Goal: Navigation & Orientation: Find specific page/section

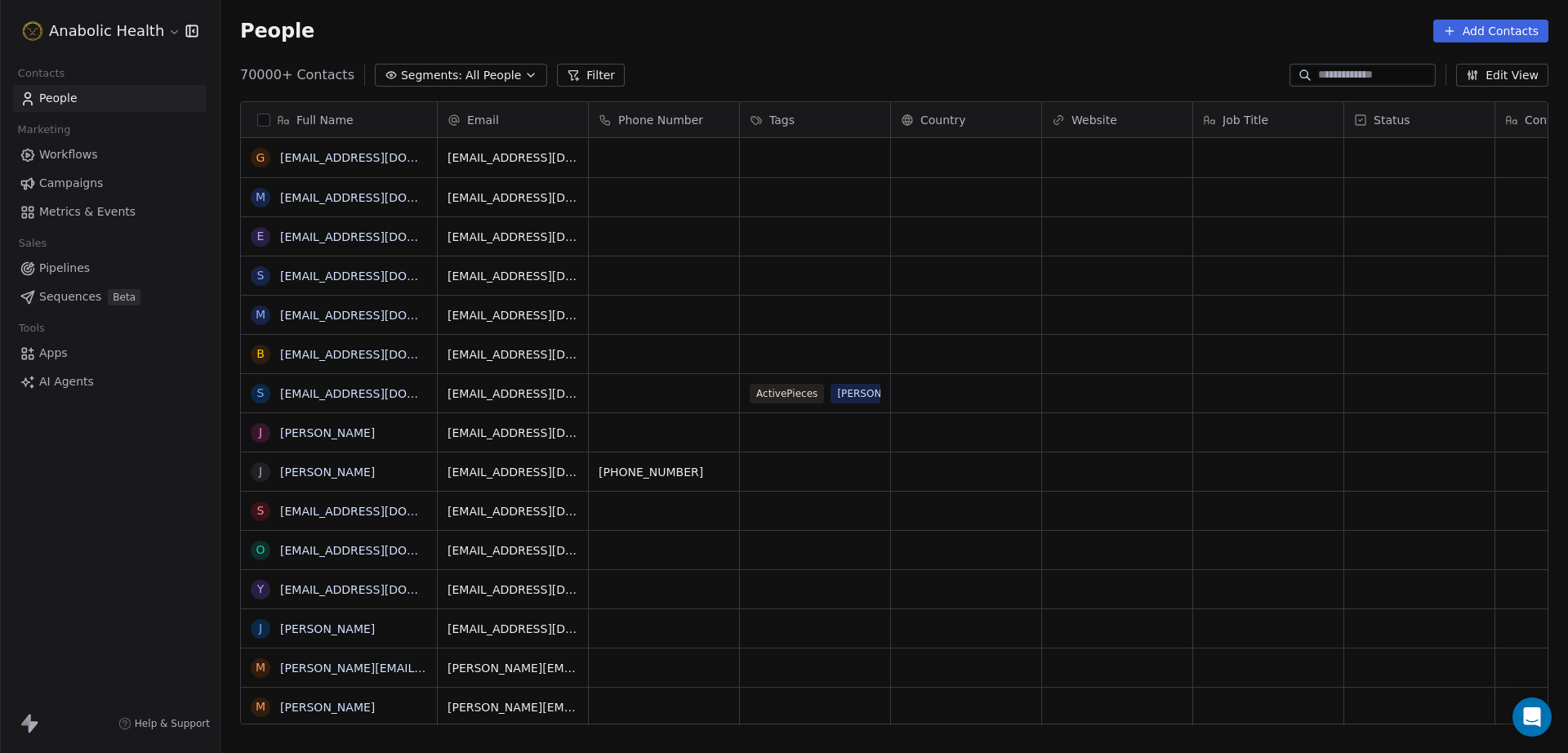
scroll to position [647, 1331]
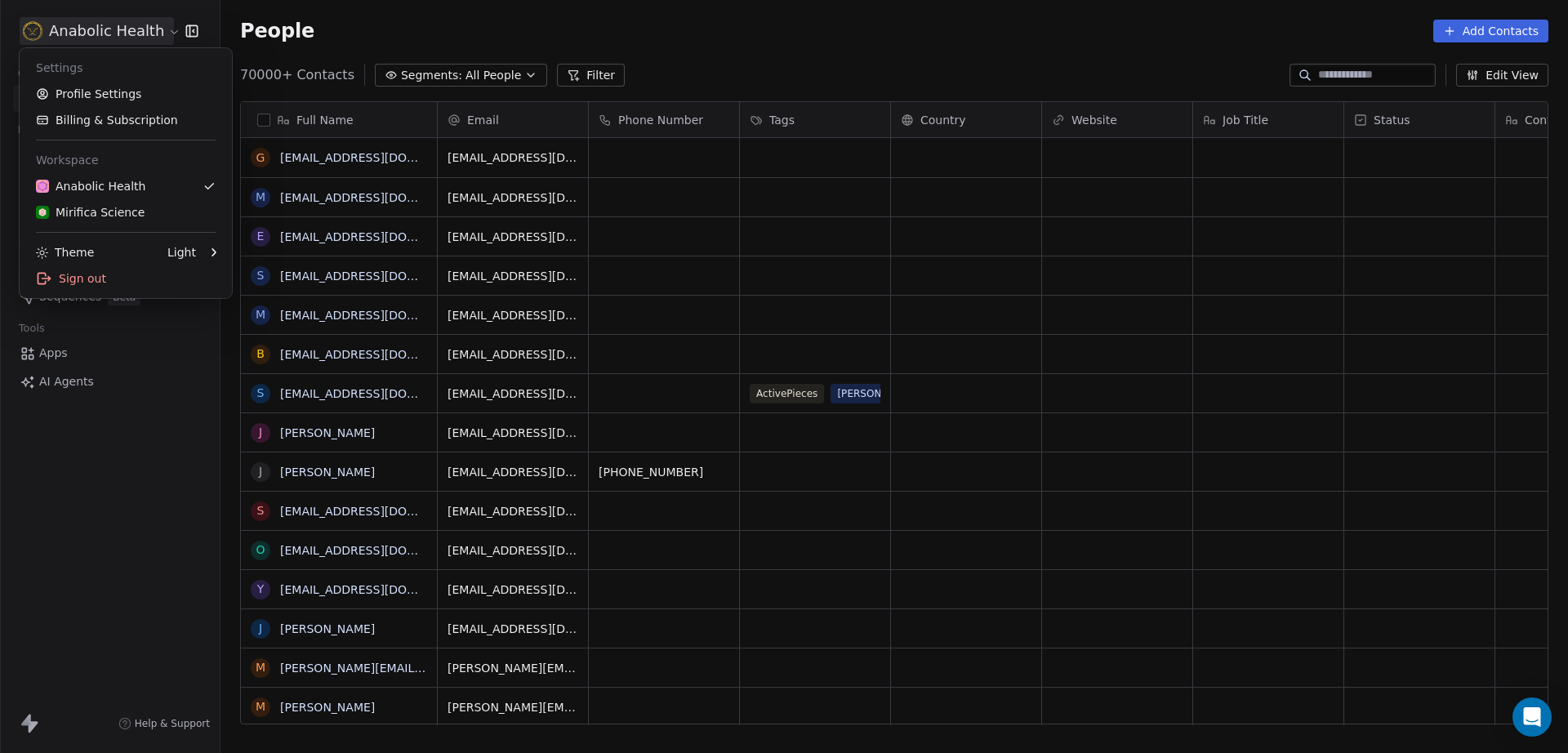
click at [123, 33] on html "Anabolic Health Contacts People Marketing Workflows Campaigns Metrics & Events …" at bounding box center [784, 376] width 1568 height 753
click at [123, 200] on link "Mirifica Science" at bounding box center [126, 213] width 200 height 26
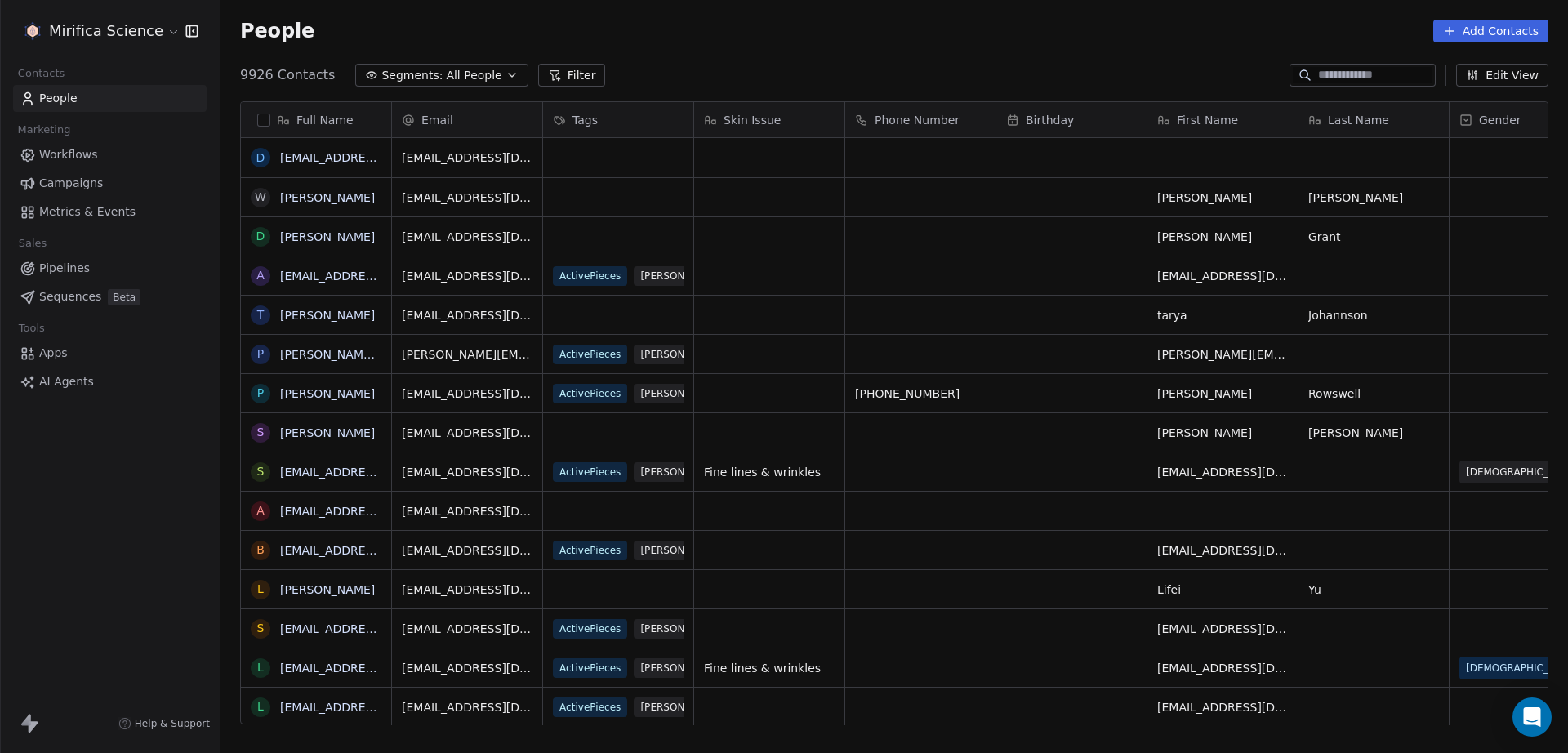
scroll to position [647, 1331]
click at [122, 145] on link "Workflows" at bounding box center [110, 154] width 193 height 26
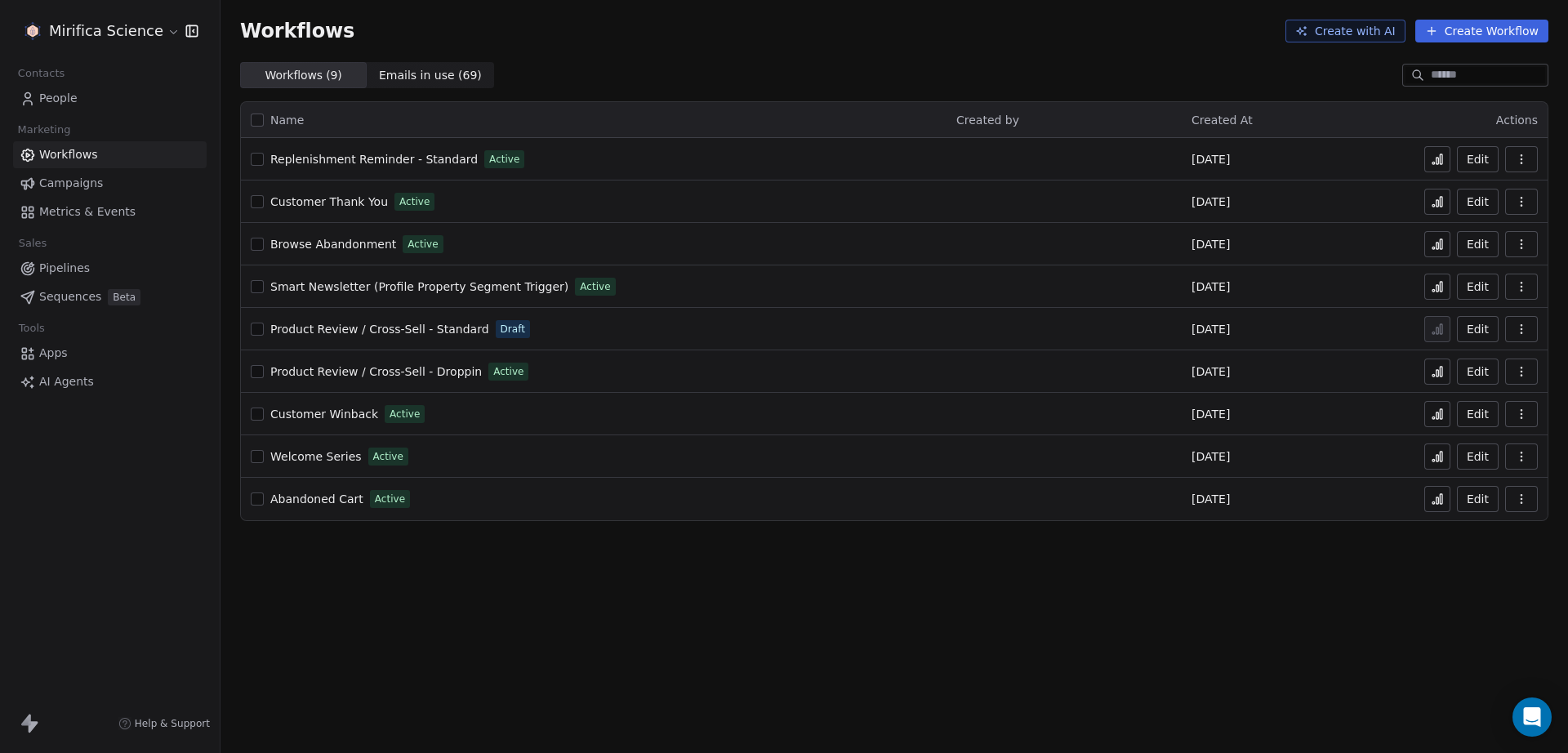
click at [314, 456] on span "Welcome Series" at bounding box center [316, 456] width 92 height 13
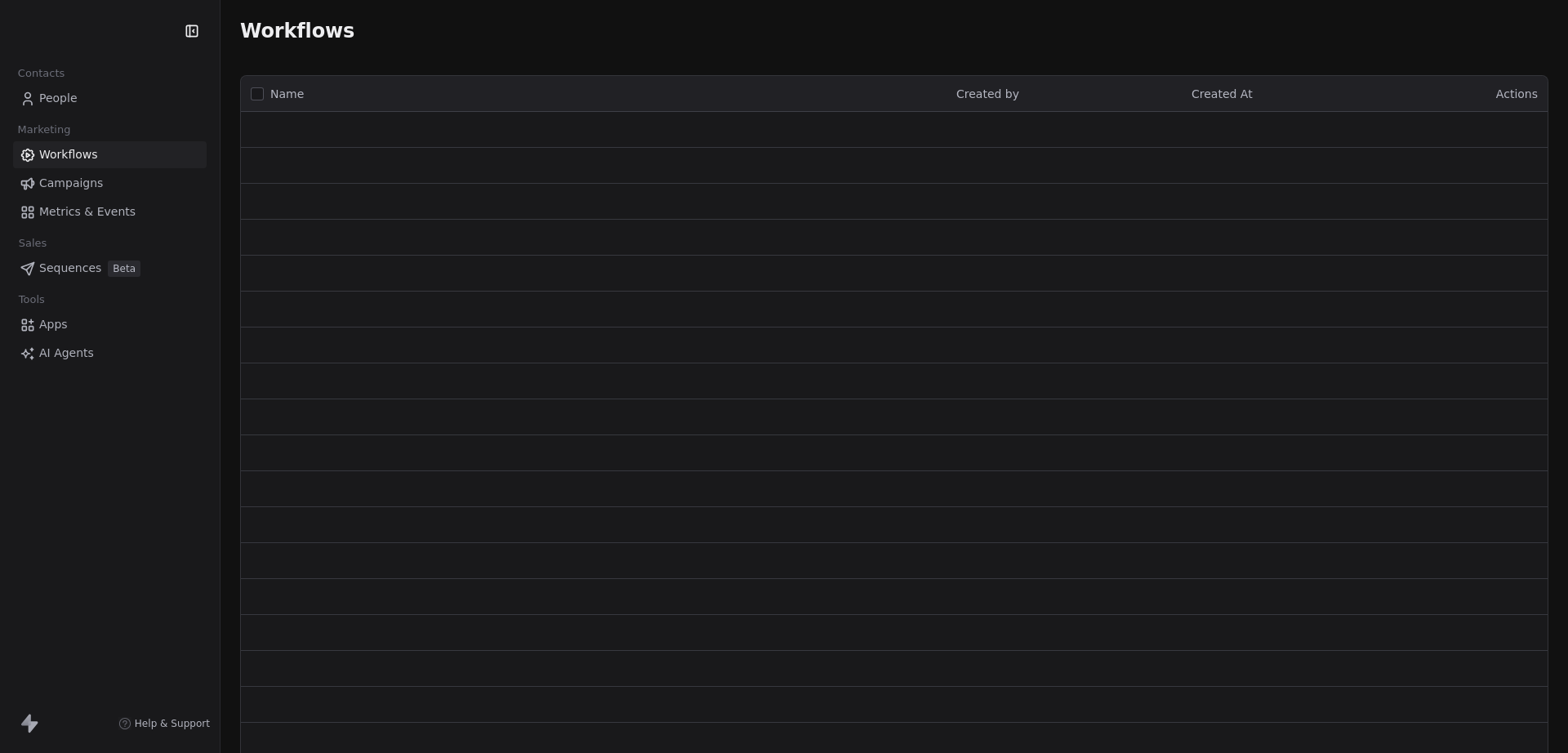
click at [122, 184] on link "Campaigns" at bounding box center [110, 183] width 193 height 26
